Goal: Entertainment & Leisure: Browse casually

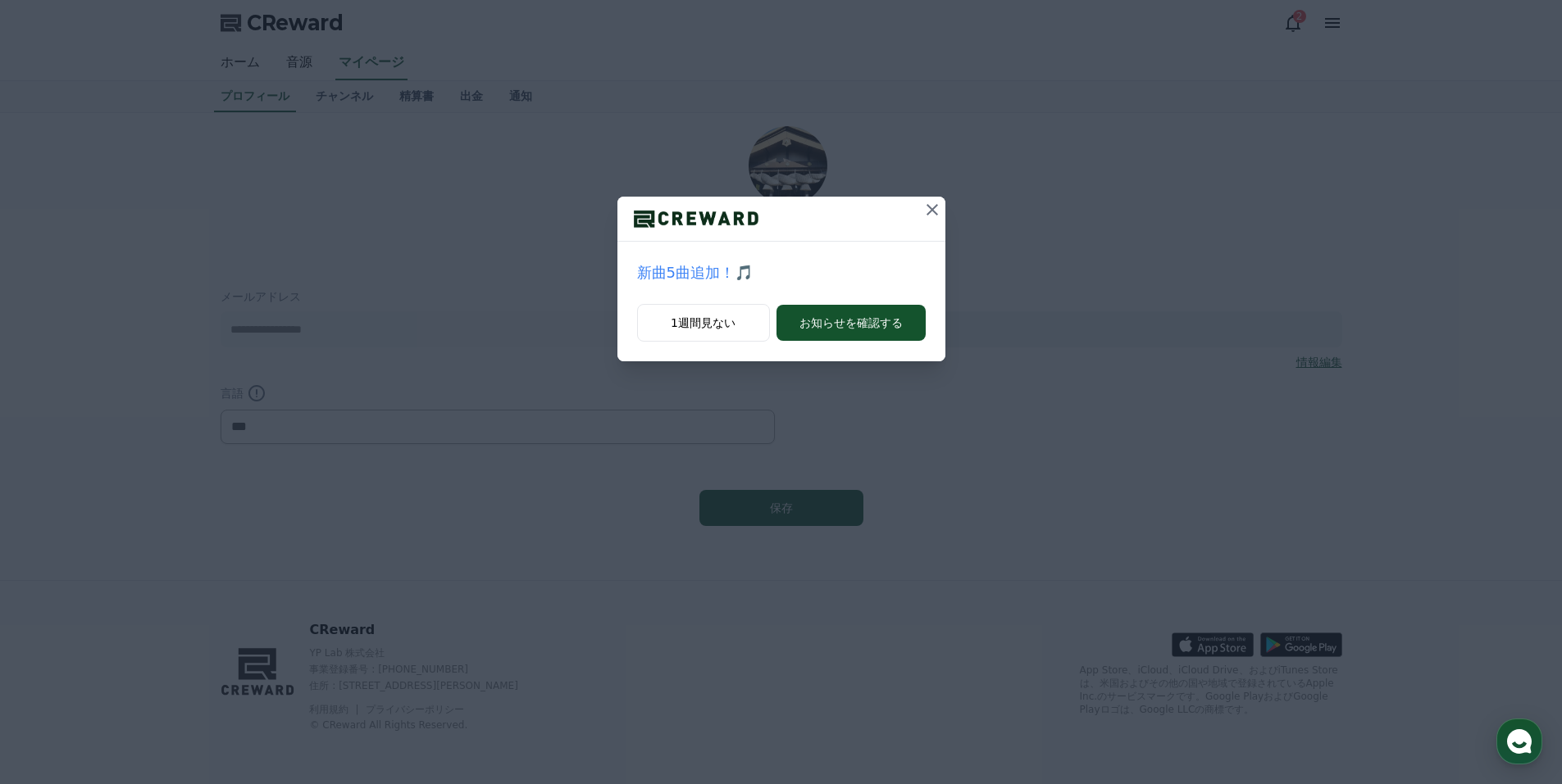
click at [931, 212] on icon at bounding box center [932, 210] width 20 height 20
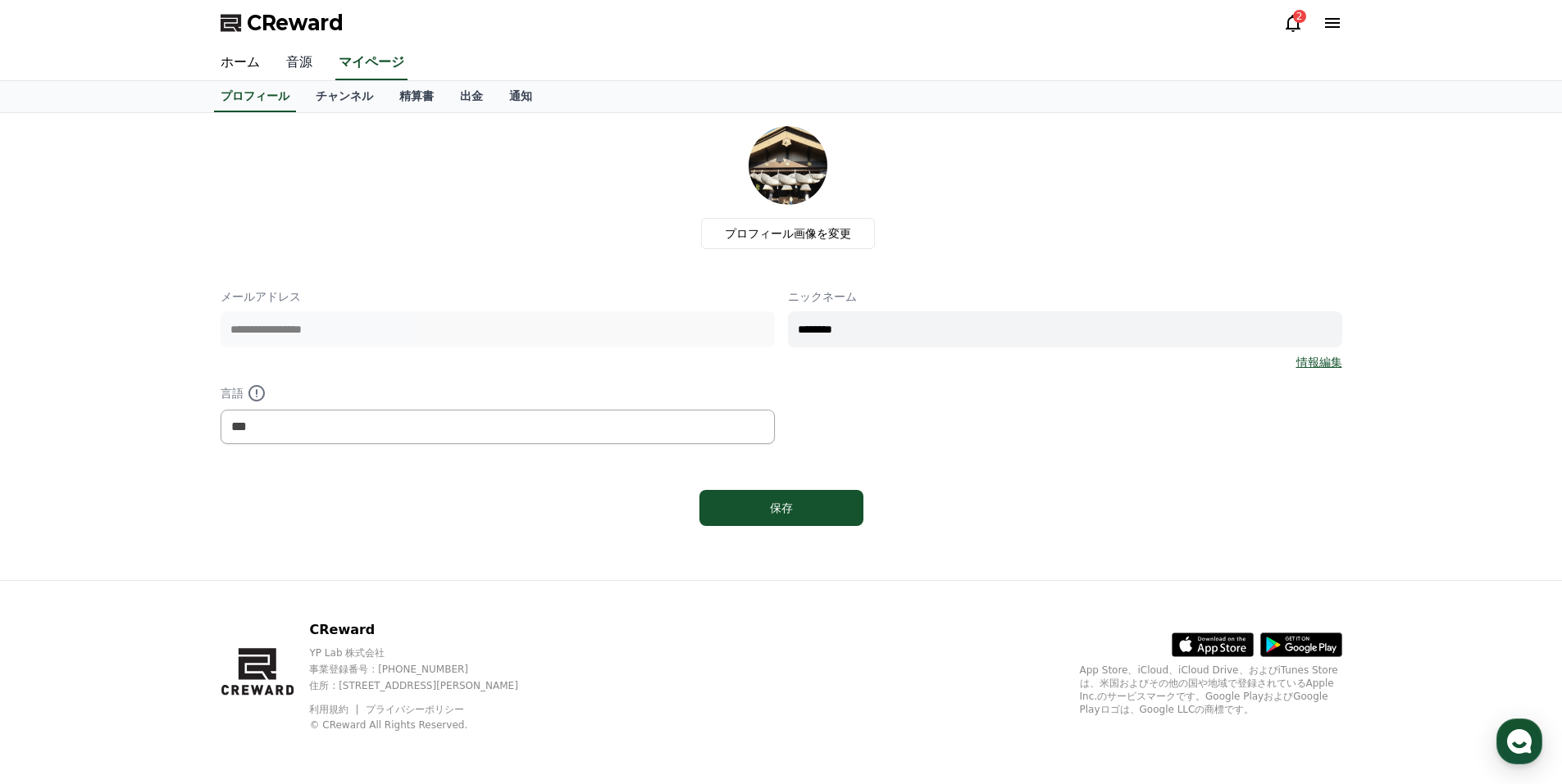
click at [286, 65] on link "音源" at bounding box center [299, 63] width 52 height 35
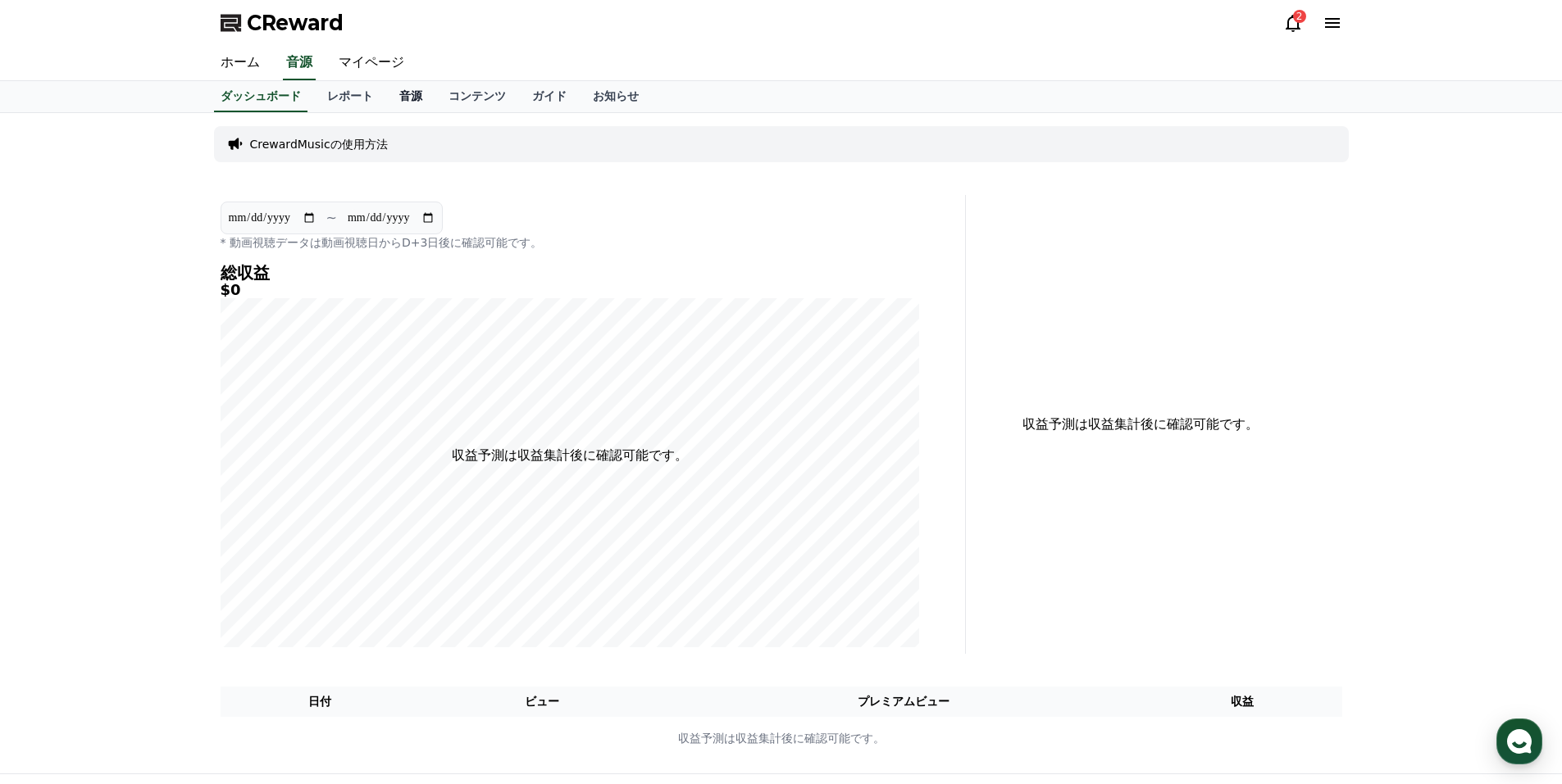
click at [386, 101] on link "音源" at bounding box center [410, 97] width 49 height 31
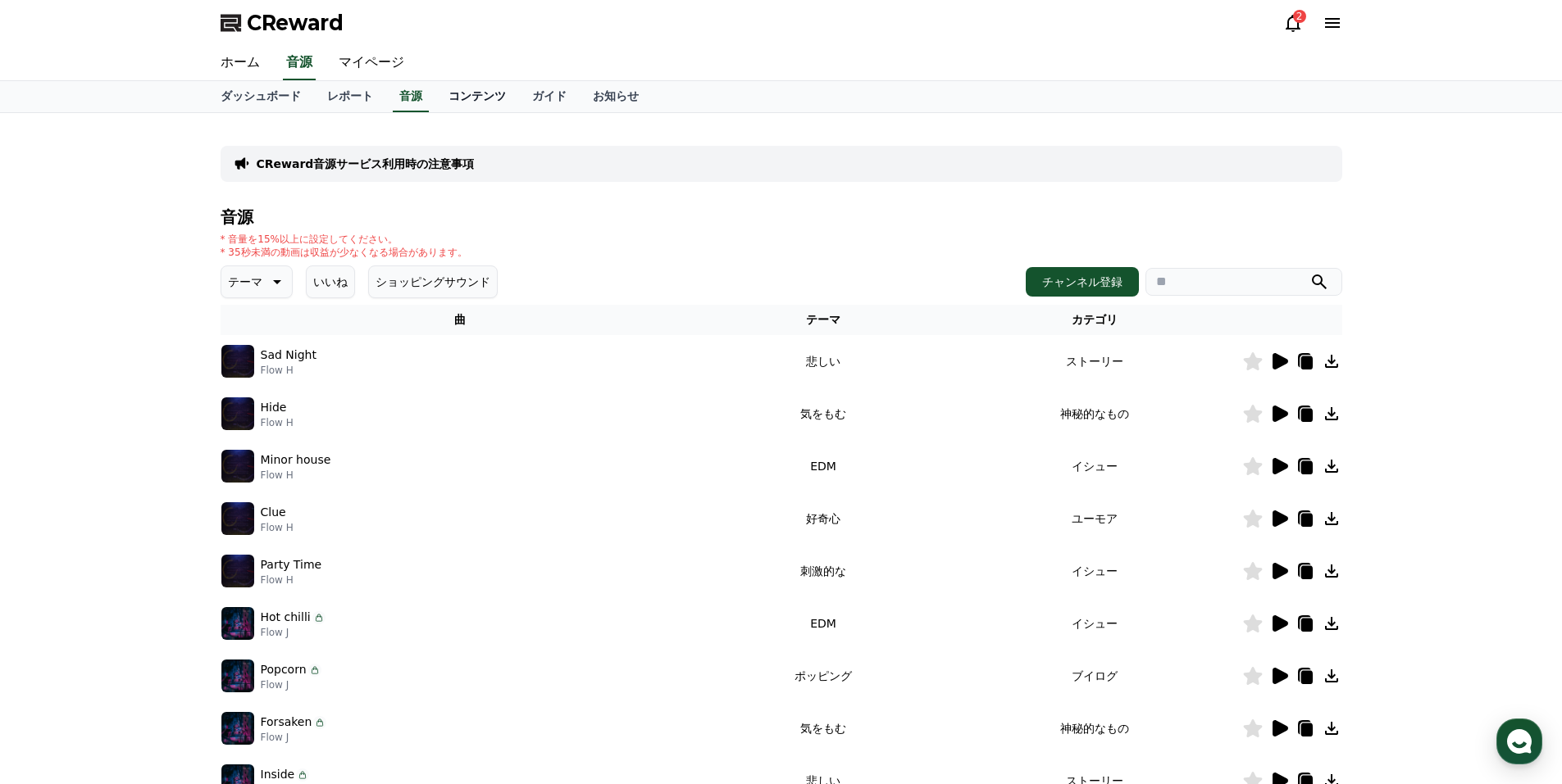
click at [436, 97] on link "コンテンツ" at bounding box center [477, 97] width 83 height 31
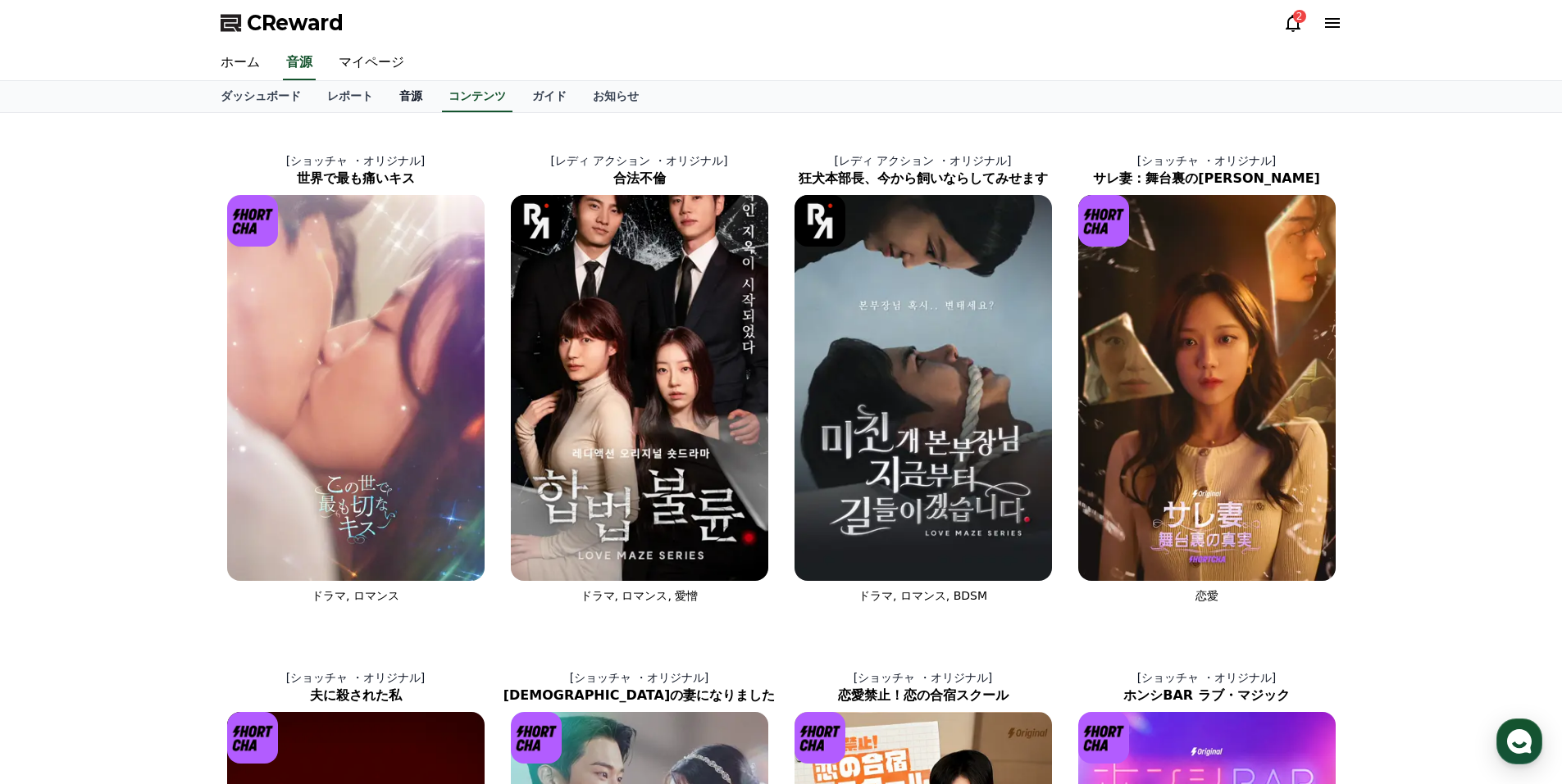
click at [386, 96] on link "音源" at bounding box center [410, 97] width 49 height 31
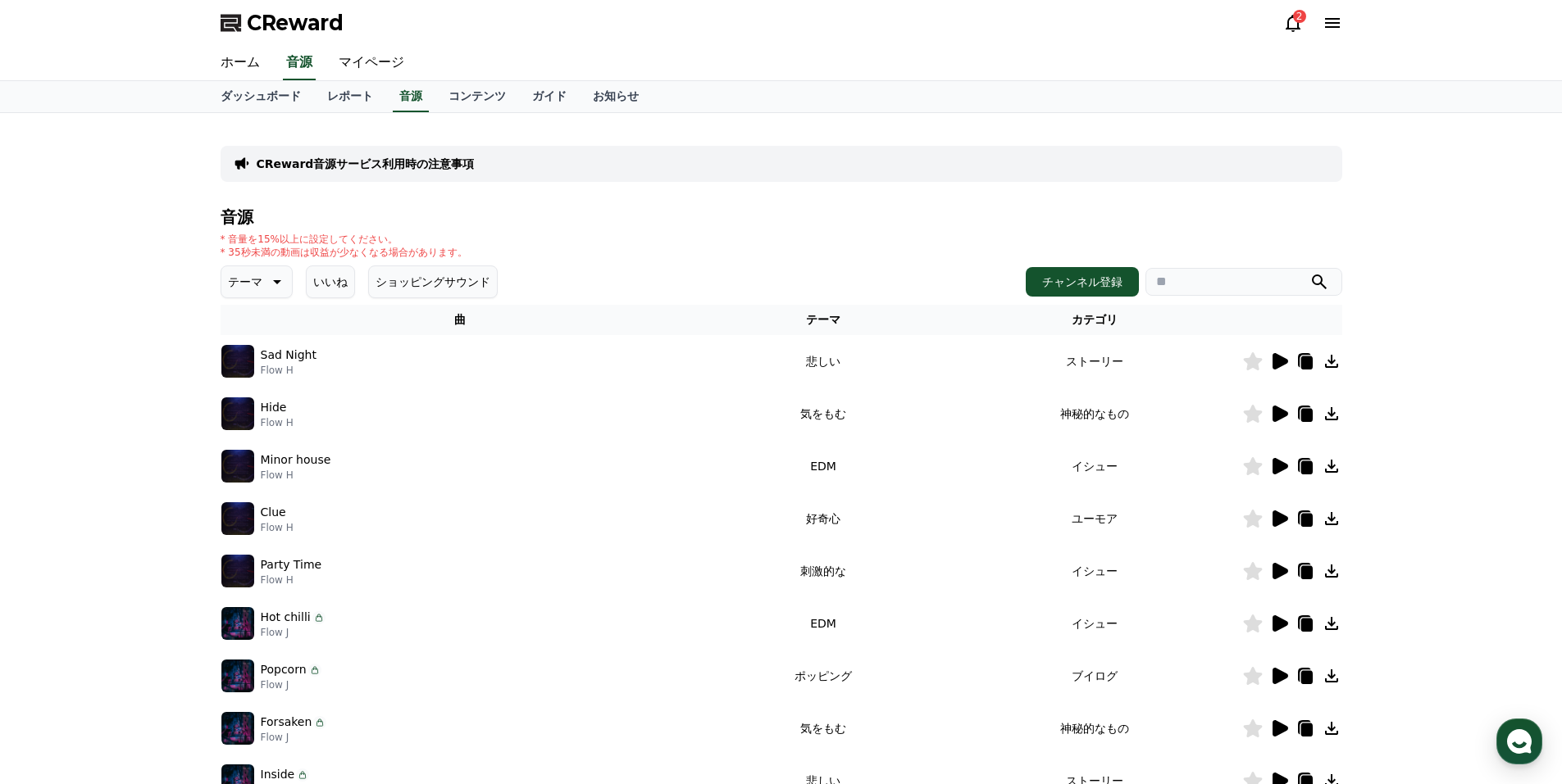
click at [253, 284] on button "テーマ" at bounding box center [256, 282] width 72 height 33
click at [246, 366] on button "空想" at bounding box center [241, 368] width 36 height 36
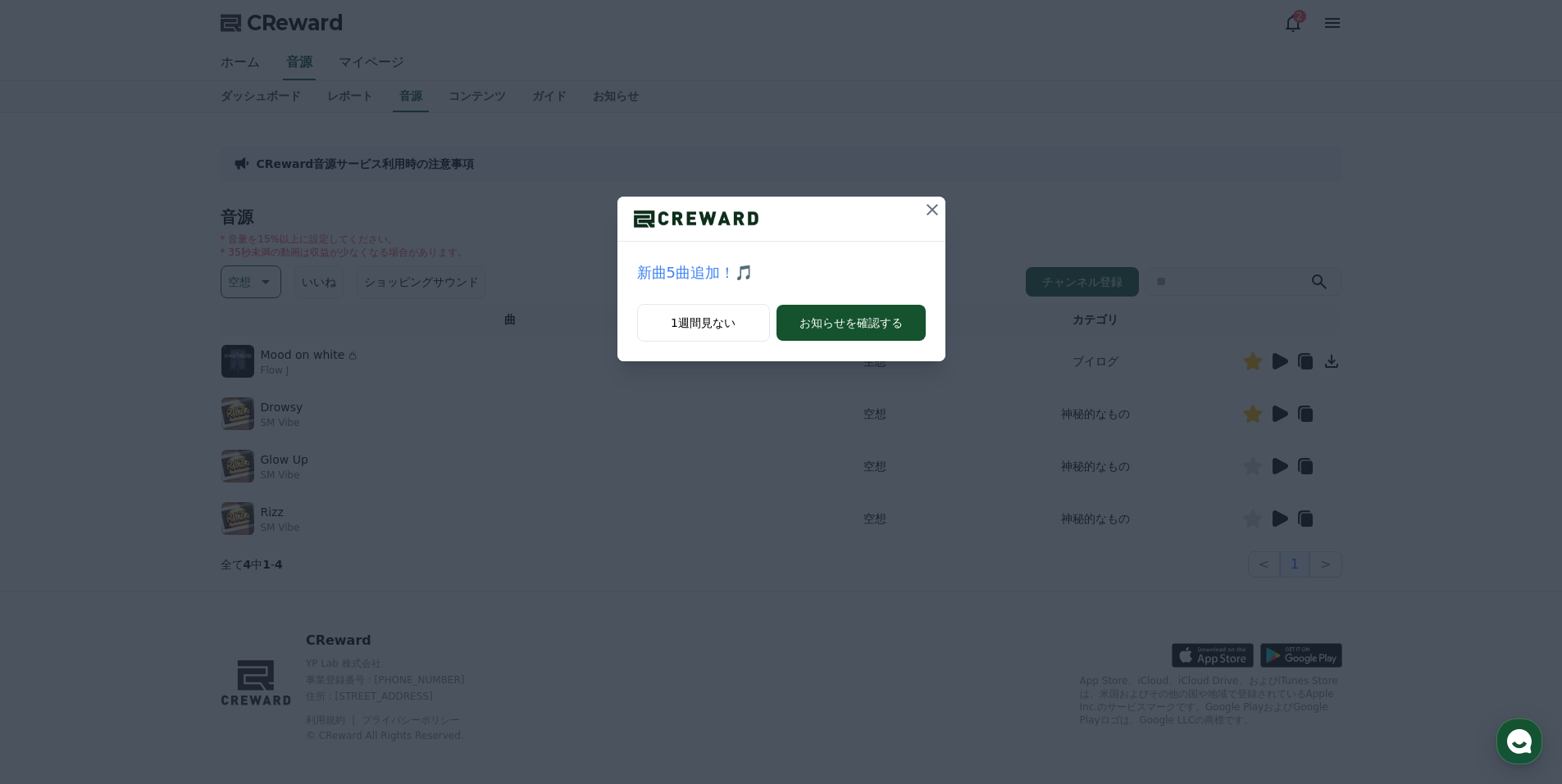
click at [927, 202] on icon at bounding box center [932, 210] width 20 height 20
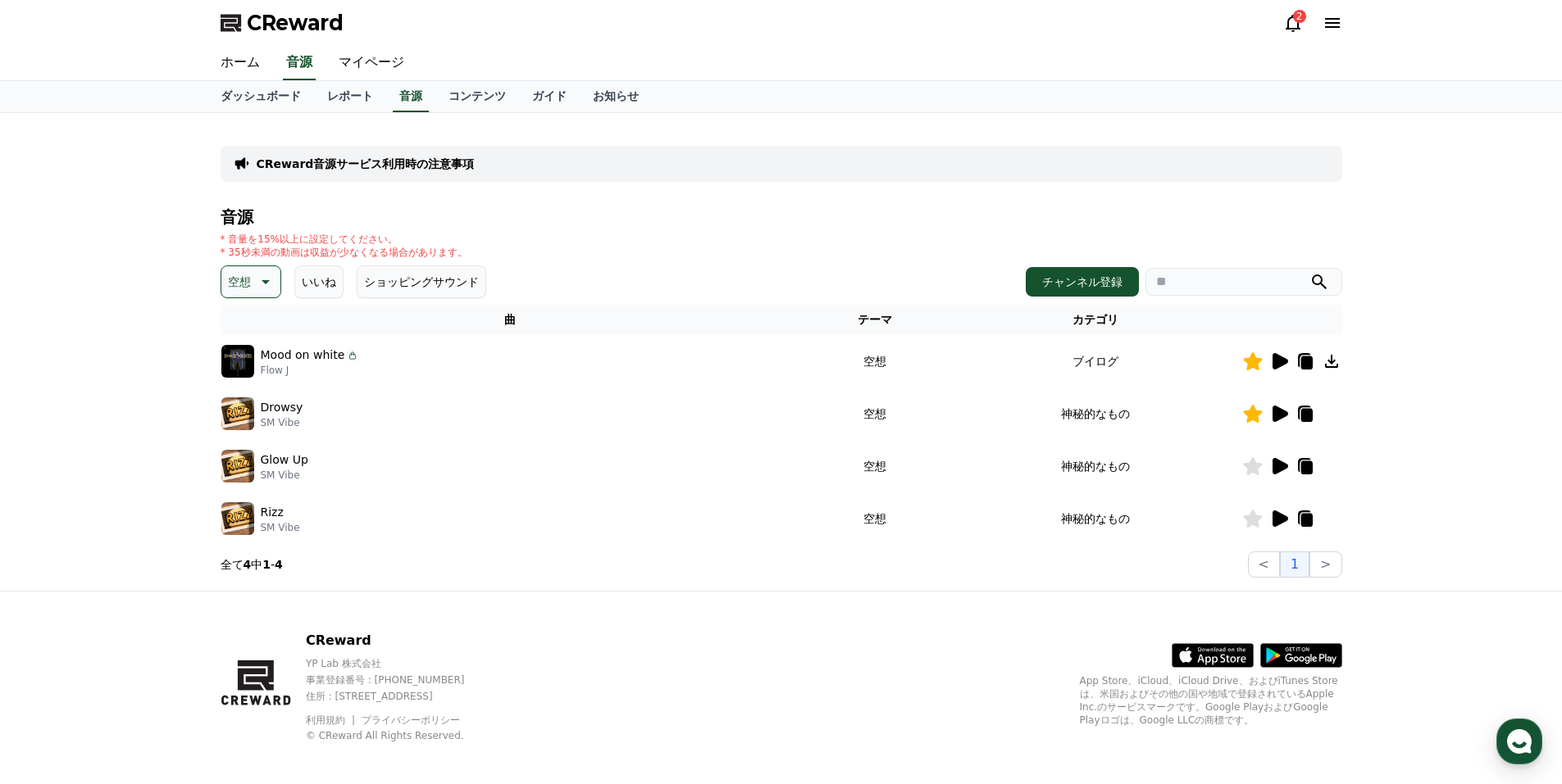
click at [255, 280] on icon at bounding box center [264, 282] width 20 height 20
click at [251, 319] on button "全て" at bounding box center [241, 325] width 36 height 36
